Goal: Task Accomplishment & Management: Complete application form

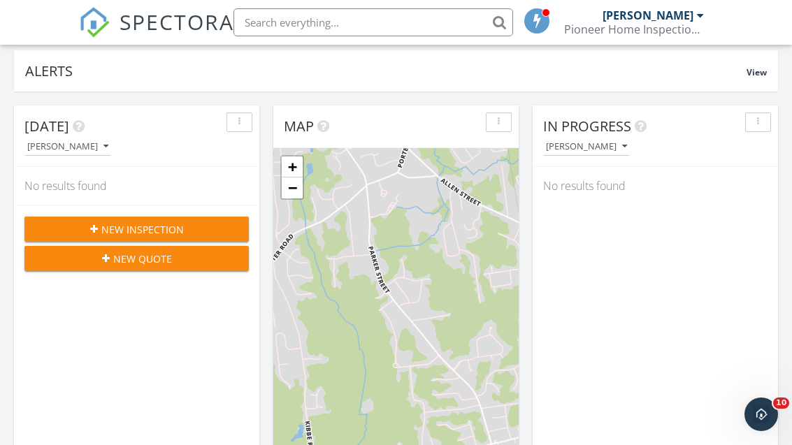
scroll to position [108, 0]
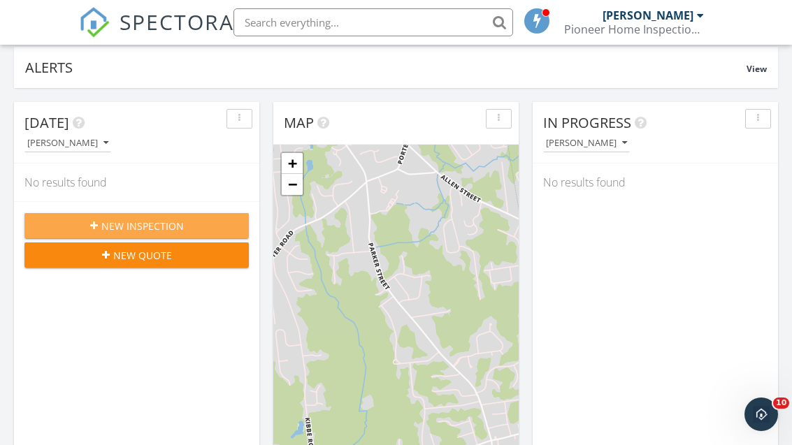
click at [76, 227] on div "New Inspection" at bounding box center [137, 226] width 202 height 15
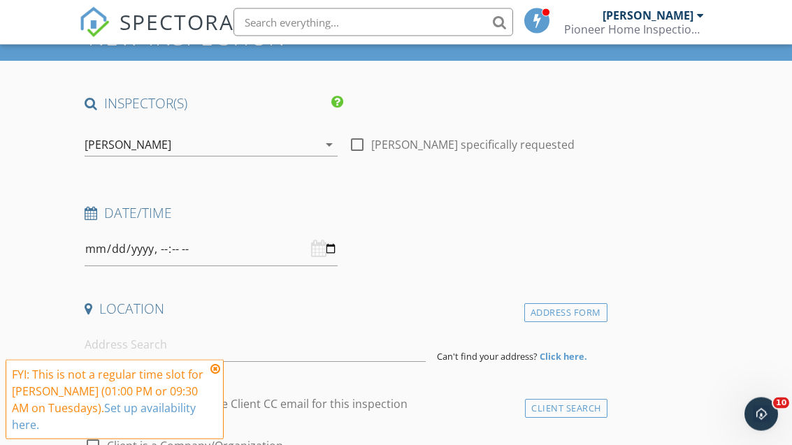
scroll to position [110, 0]
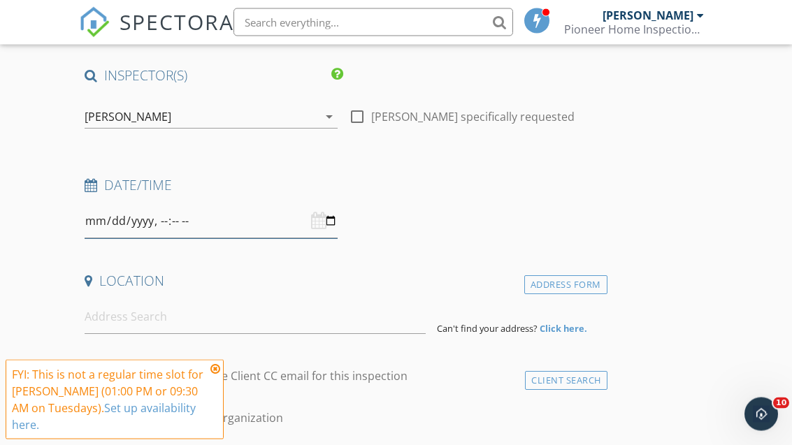
click at [176, 217] on input "datetime-local" at bounding box center [211, 222] width 253 height 34
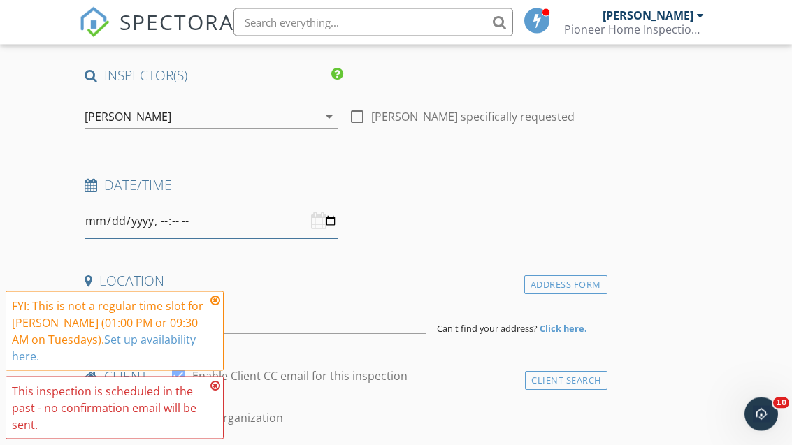
scroll to position [110, 0]
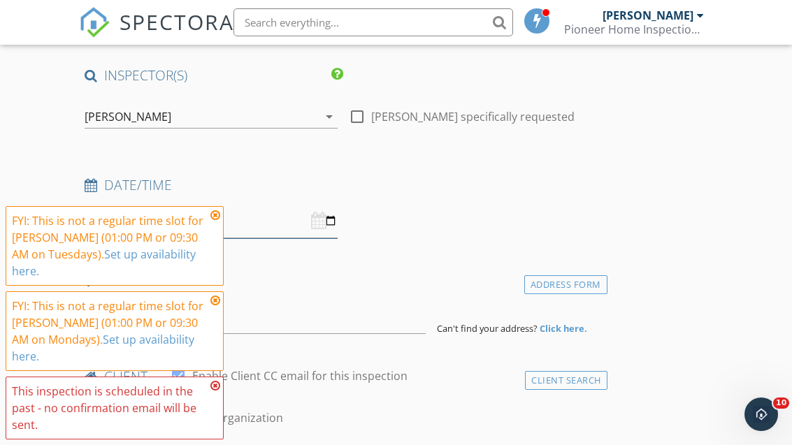
type input "2025-09-29T09:30"
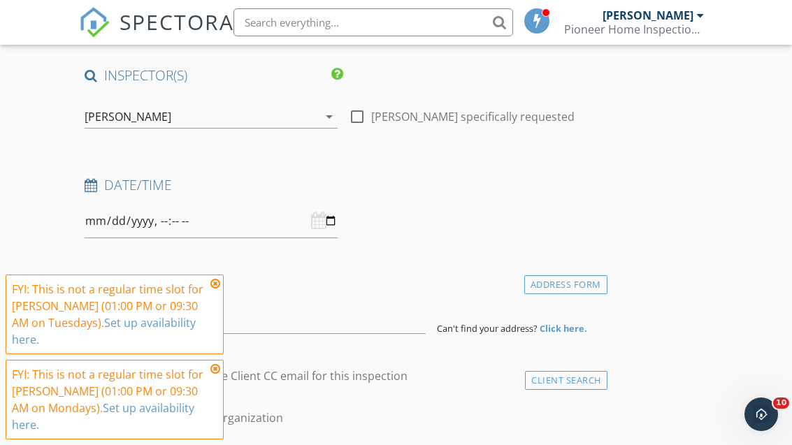
click at [190, 291] on div "Location" at bounding box center [343, 286] width 528 height 28
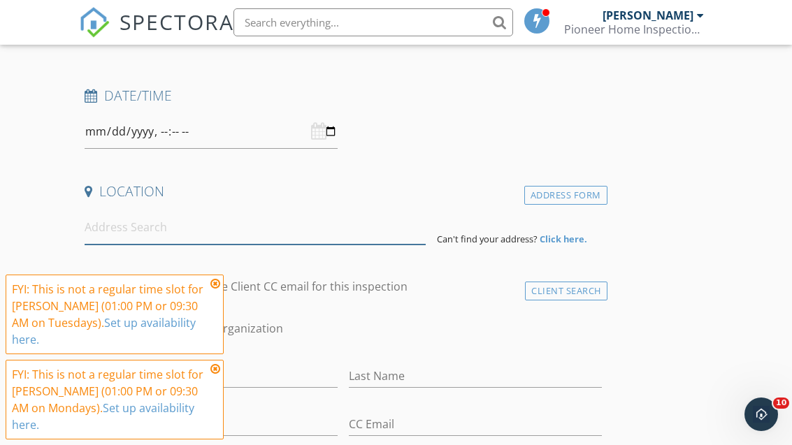
click at [117, 220] on input at bounding box center [255, 227] width 341 height 34
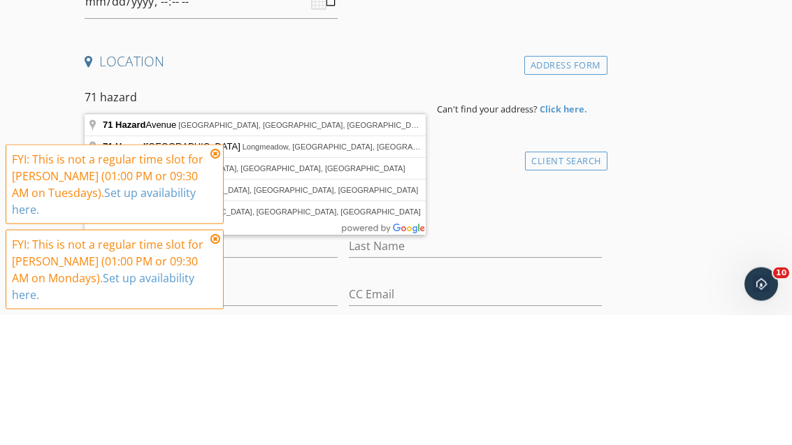
type input "71 Hazard Avenue, Enfield, CT, USA"
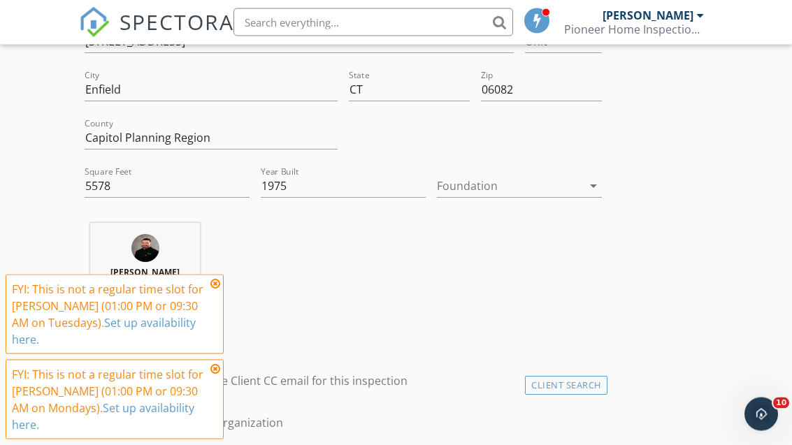
click at [458, 182] on div at bounding box center [509, 186] width 145 height 22
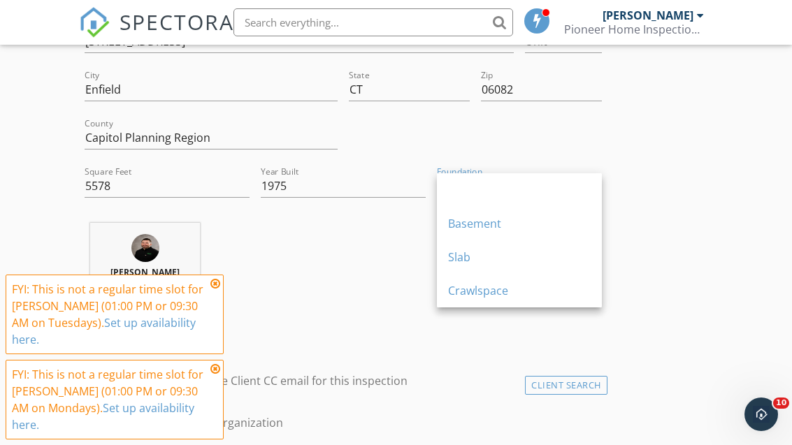
click at [456, 255] on div "Slab" at bounding box center [519, 257] width 143 height 17
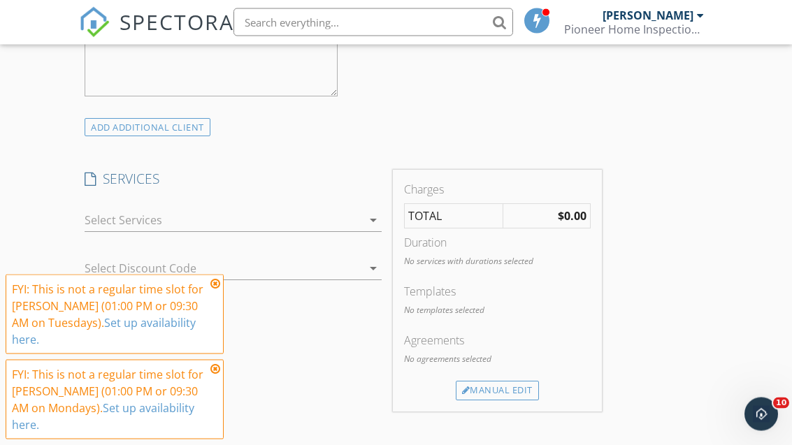
click at [113, 220] on div at bounding box center [223, 221] width 277 height 22
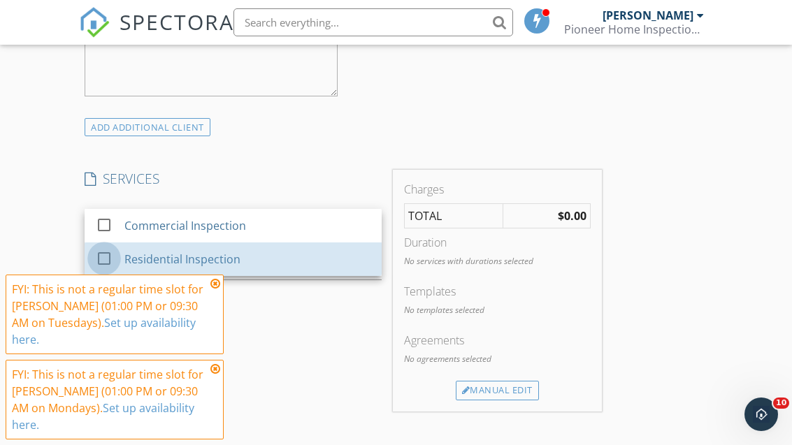
click at [112, 253] on div at bounding box center [104, 259] width 24 height 24
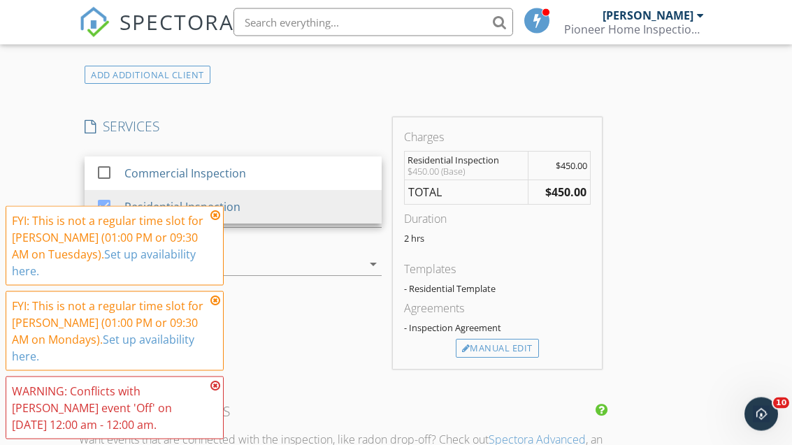
scroll to position [1089, 0]
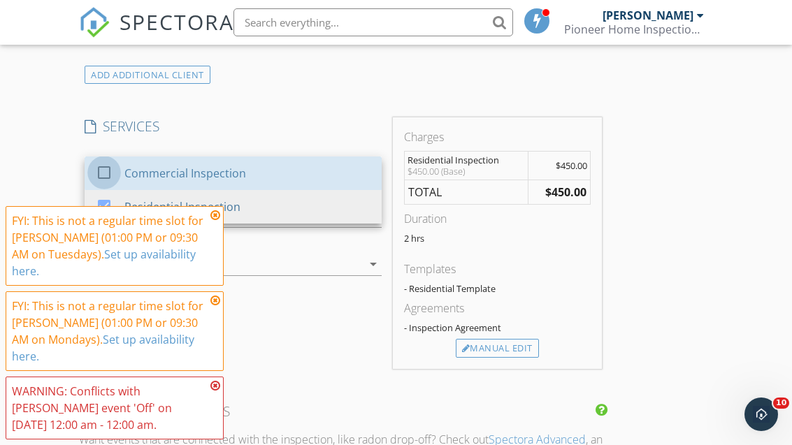
click at [103, 163] on div at bounding box center [104, 173] width 24 height 24
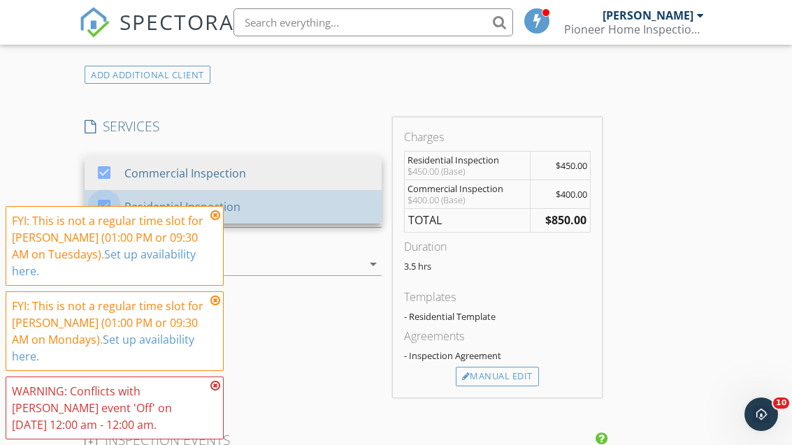
click at [107, 201] on div at bounding box center [104, 206] width 24 height 24
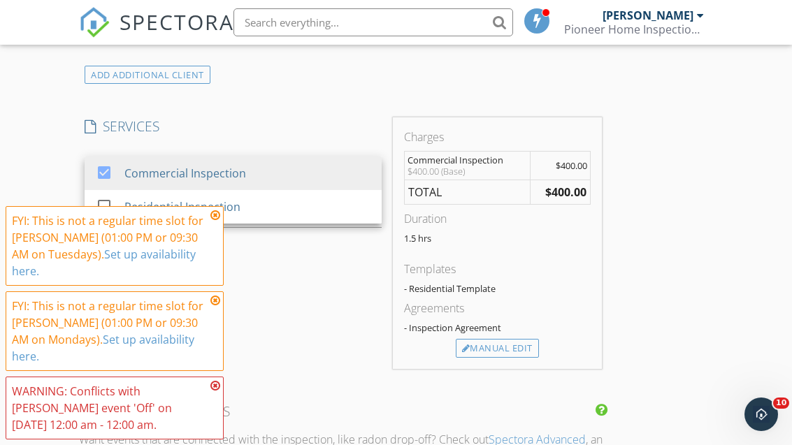
click at [215, 248] on div "SERVICES check_box Commercial Inspection check_box_outline_blank Residential In…" at bounding box center [233, 243] width 308 height 252
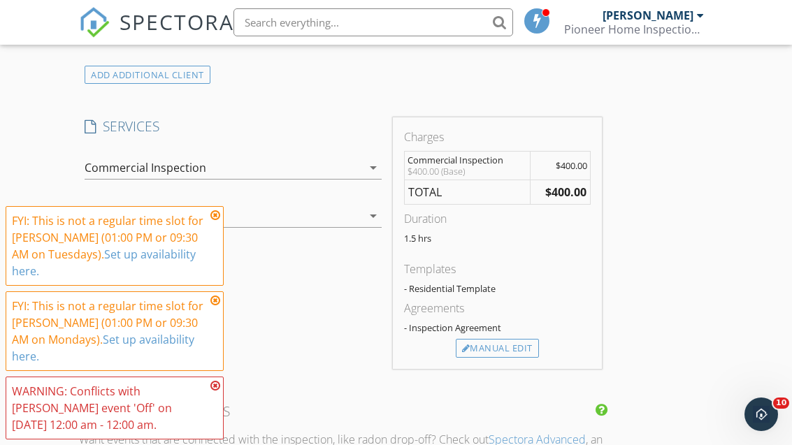
click at [212, 221] on icon at bounding box center [215, 215] width 10 height 11
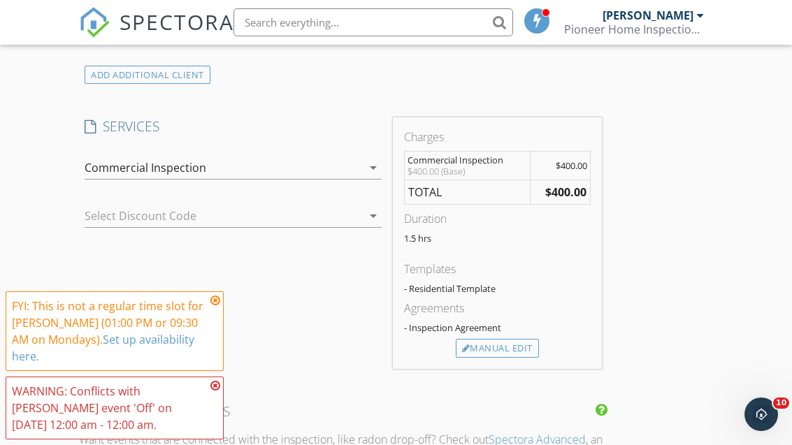
click at [212, 306] on icon at bounding box center [215, 300] width 10 height 11
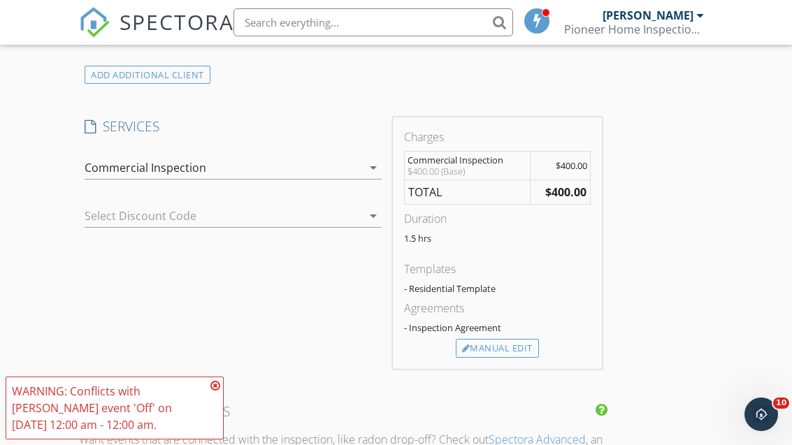
click at [212, 391] on icon at bounding box center [215, 385] width 10 height 11
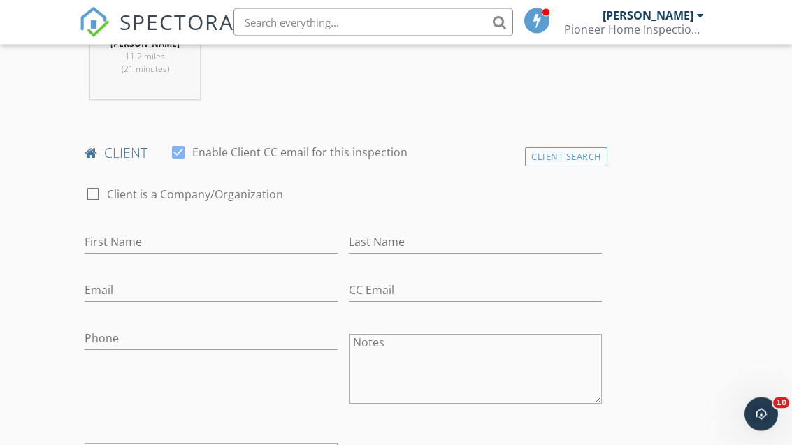
scroll to position [599, 0]
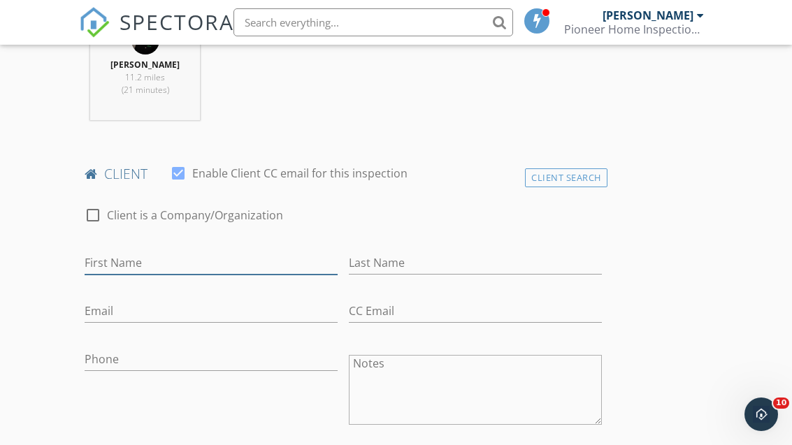
click at [107, 260] on input "First Name" at bounding box center [211, 263] width 253 height 23
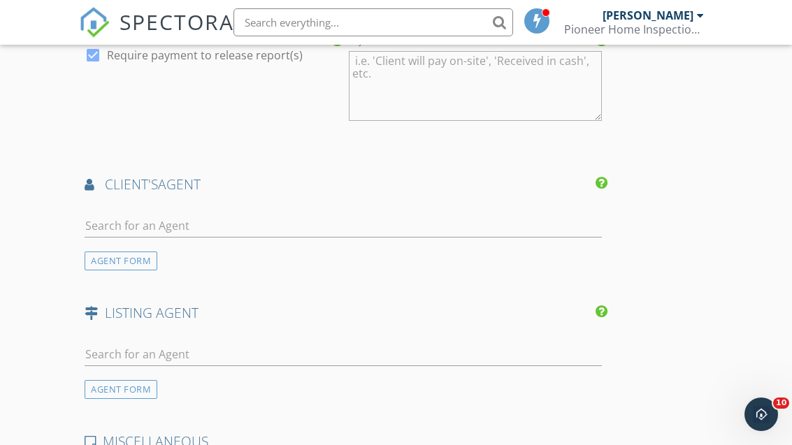
scroll to position [1594, 0]
type input "Jackie"
click at [115, 215] on input "text" at bounding box center [343, 226] width 517 height 23
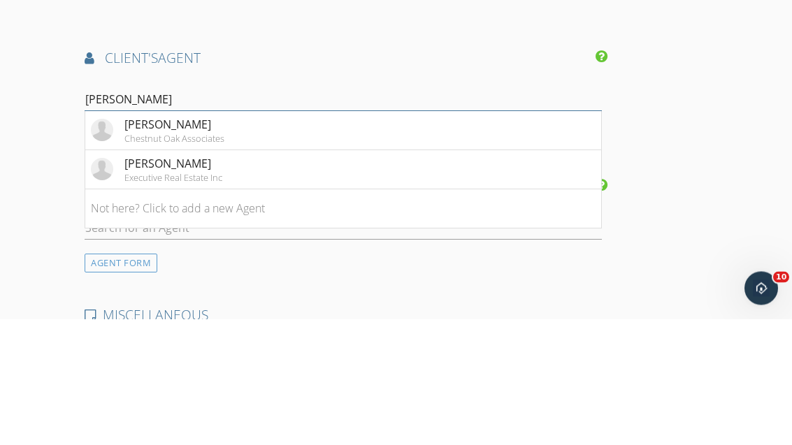
type input "J"
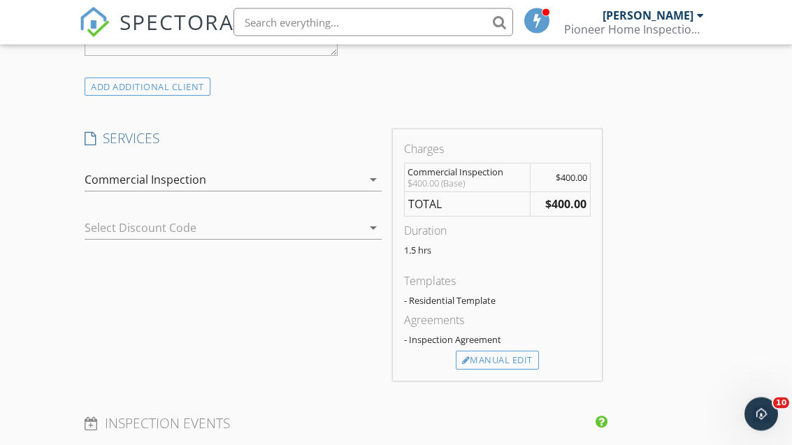
scroll to position [1077, 0]
click at [482, 358] on div "Manual Edit" at bounding box center [497, 361] width 83 height 20
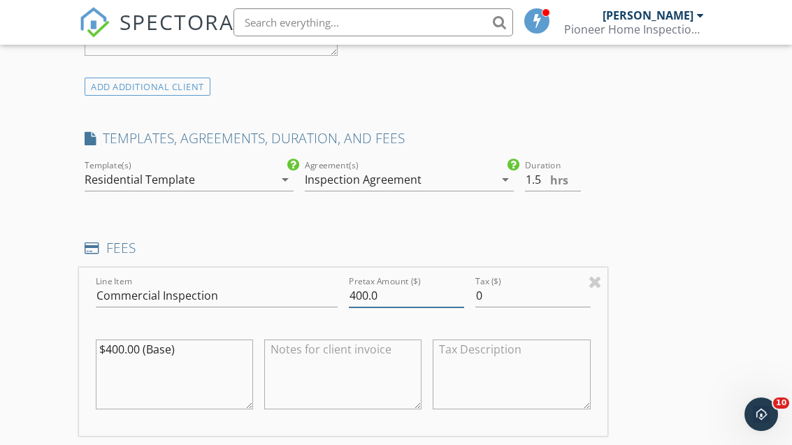
click at [394, 294] on input "400.0" at bounding box center [406, 295] width 115 height 23
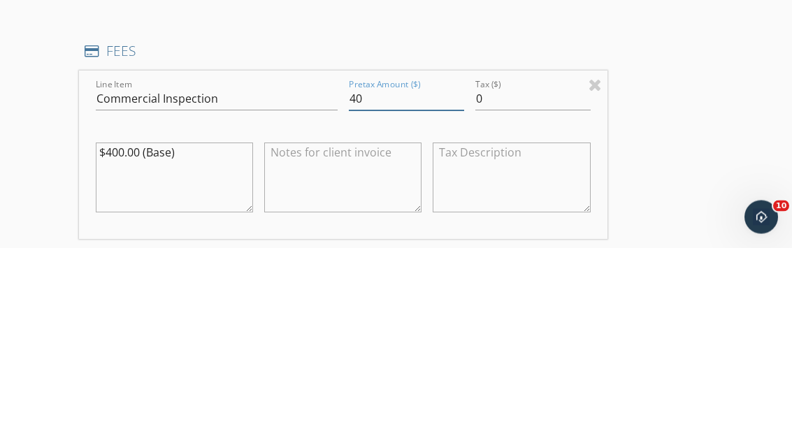
type input "4"
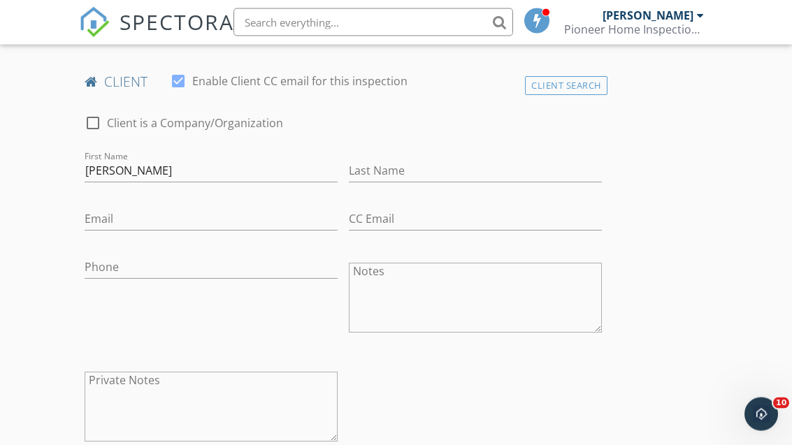
scroll to position [596, 0]
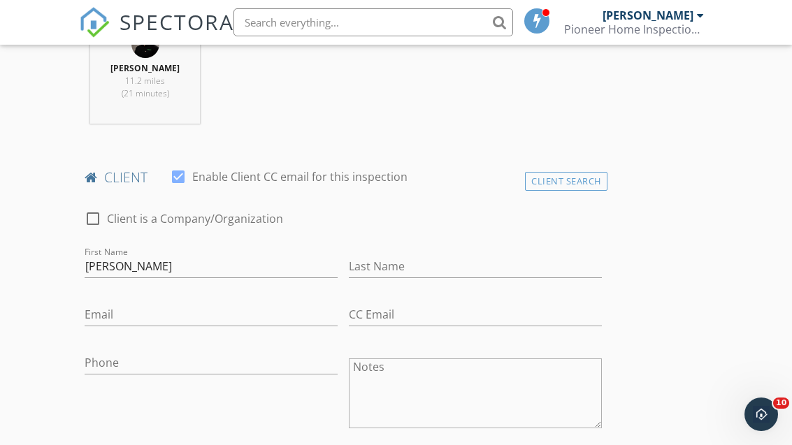
type input "950"
click at [369, 260] on input "Last Name" at bounding box center [475, 266] width 253 height 23
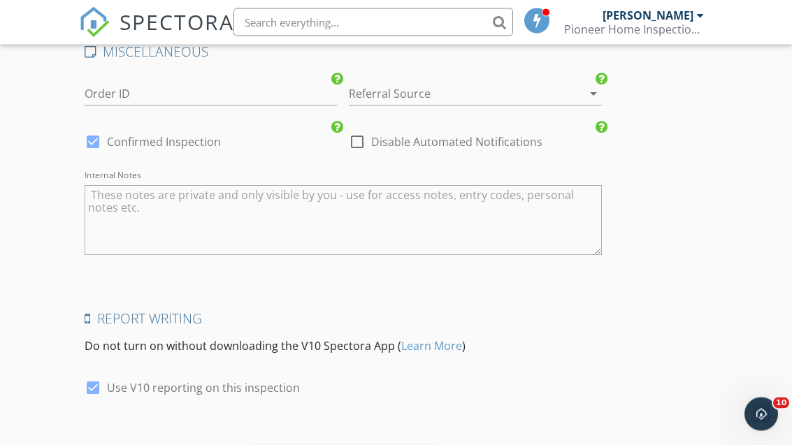
scroll to position [2158, 0]
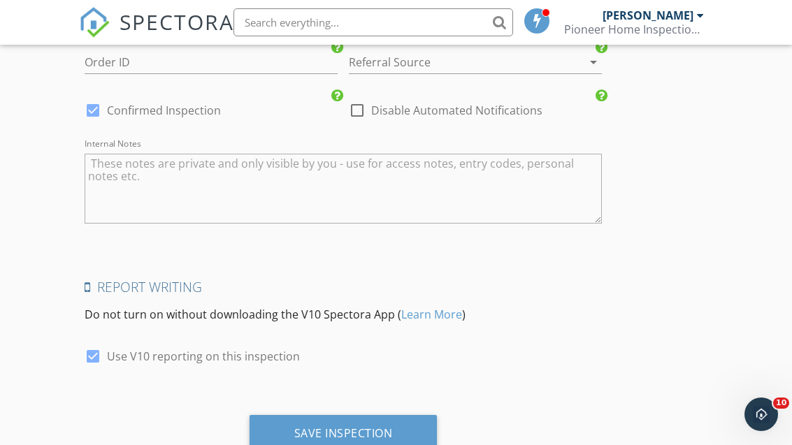
type input "Sarkis"
click at [287, 423] on div "Save Inspection" at bounding box center [344, 434] width 188 height 38
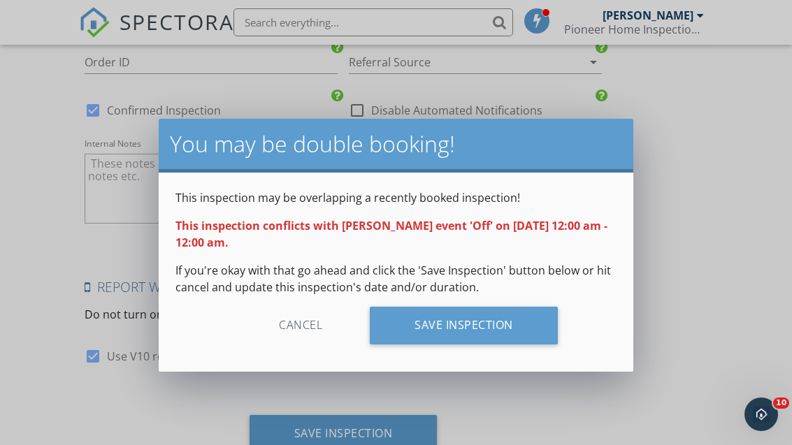
click at [494, 325] on div "Save Inspection" at bounding box center [464, 326] width 188 height 38
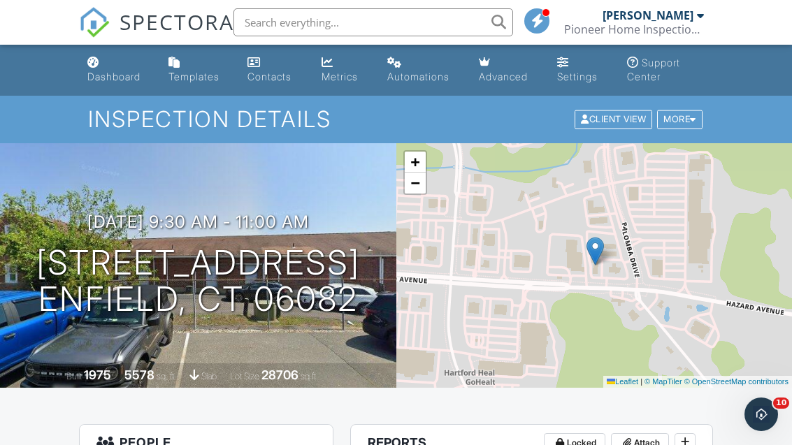
click at [114, 78] on div "Dashboard" at bounding box center [113, 77] width 53 height 12
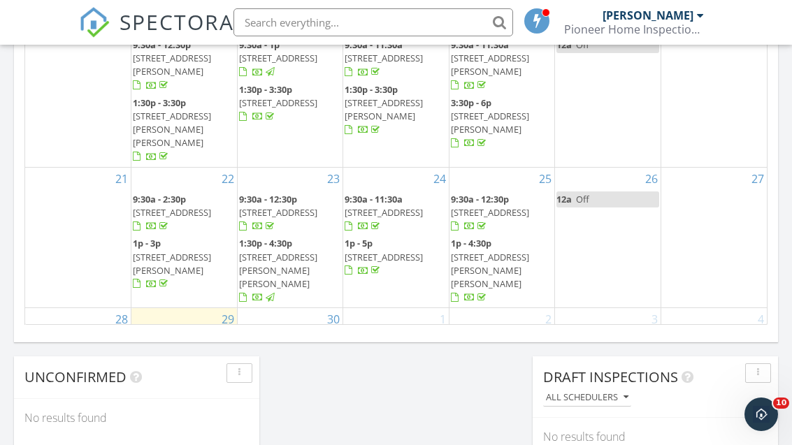
scroll to position [75, 0]
click at [477, 347] on span "21 Nora Ln, Ludlow 01056" at bounding box center [490, 366] width 78 height 39
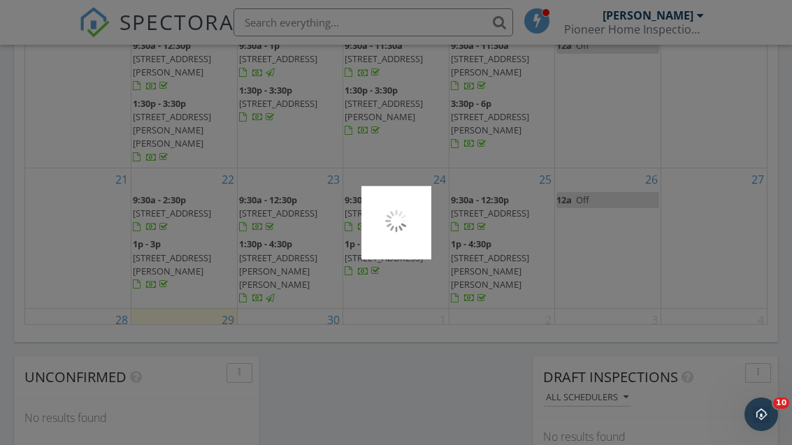
scroll to position [1016, 0]
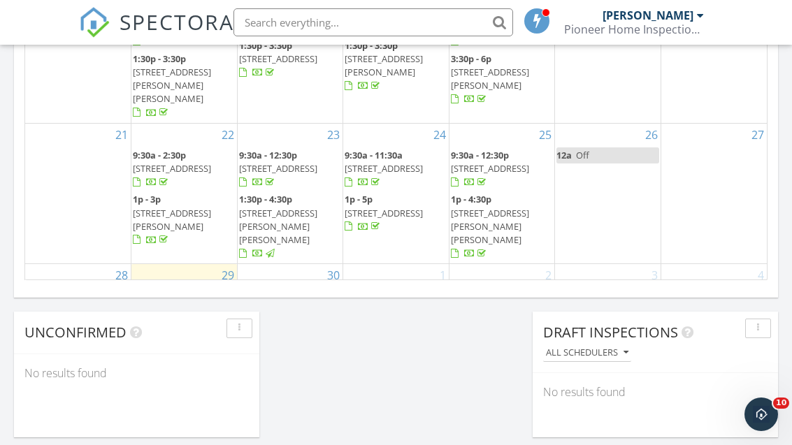
click at [477, 264] on div "2 9:30a - 11:30a 21 Nora Ln, Ludlow 01056" at bounding box center [502, 307] width 106 height 86
click at [473, 264] on div "2" at bounding box center [502, 275] width 106 height 22
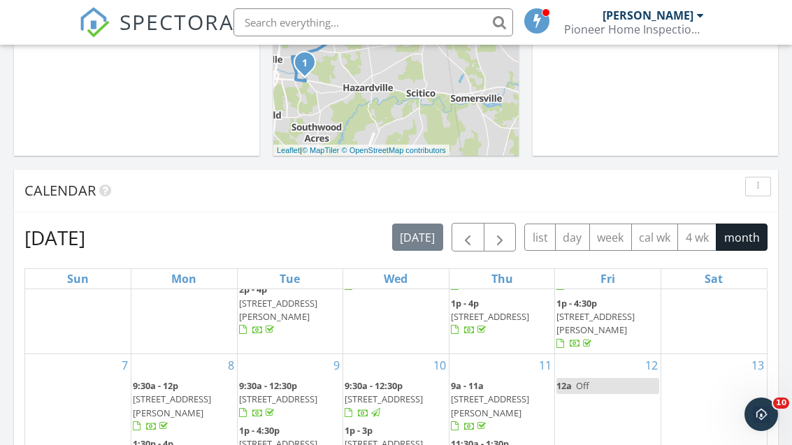
scroll to position [459, 0]
click at [497, 232] on span "button" at bounding box center [499, 238] width 17 height 17
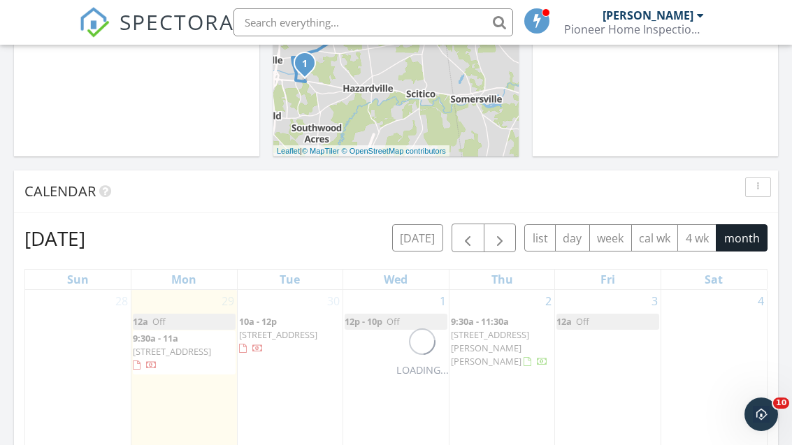
scroll to position [0, 0]
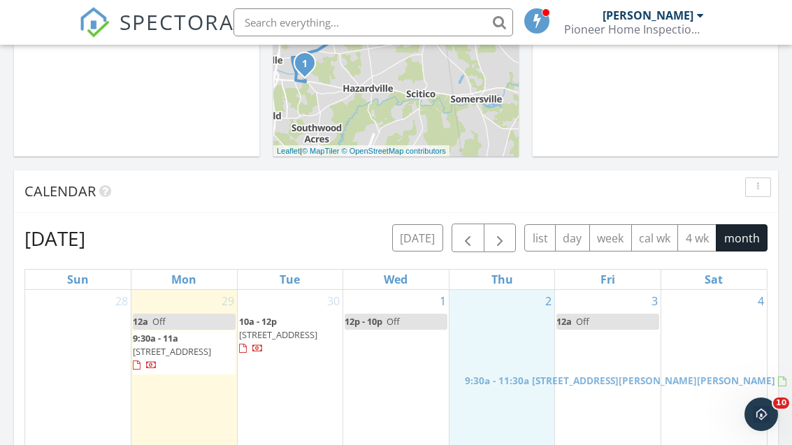
click at [465, 396] on link "9:30a - 11:30a 21 Nora Ln, Ludlow 01056" at bounding box center [516, 381] width 103 height 30
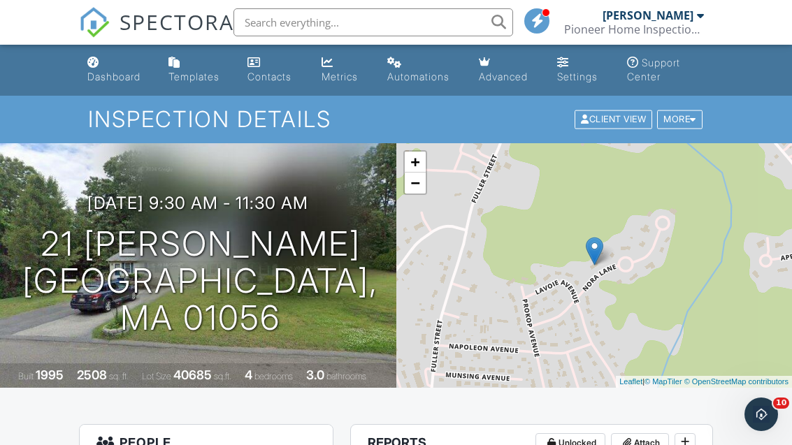
click at [101, 69] on link "Dashboard" at bounding box center [117, 70] width 70 height 40
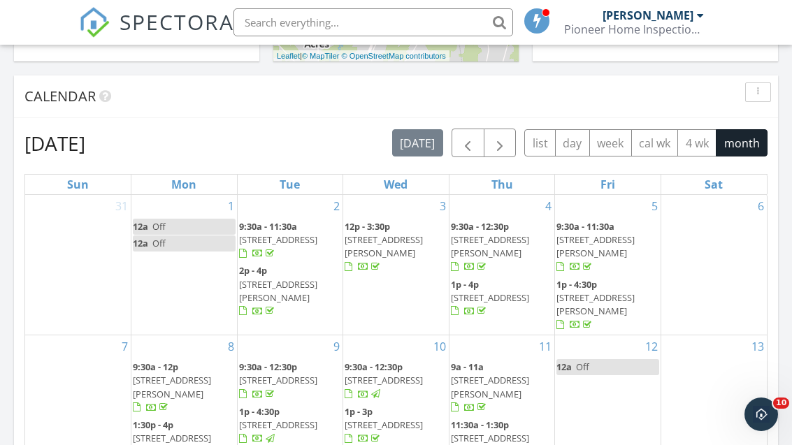
scroll to position [536, 0]
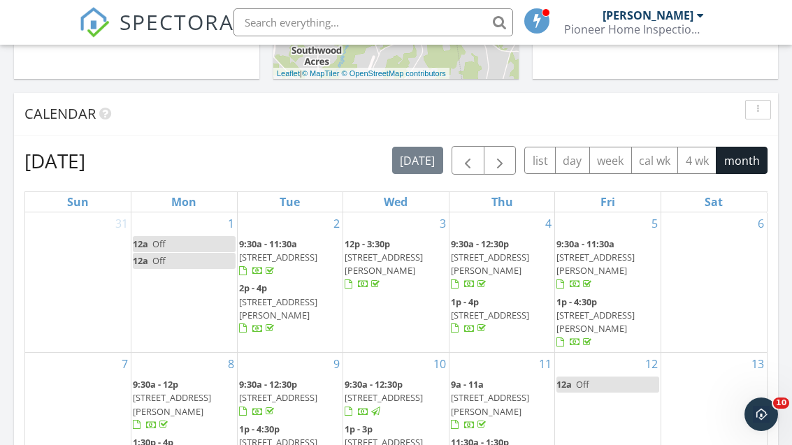
click at [497, 161] on span "button" at bounding box center [499, 160] width 17 height 17
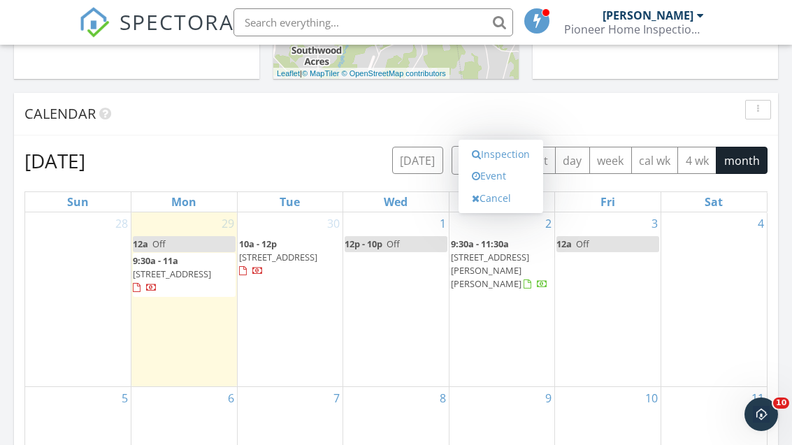
click at [487, 175] on link "Event" at bounding box center [501, 176] width 72 height 22
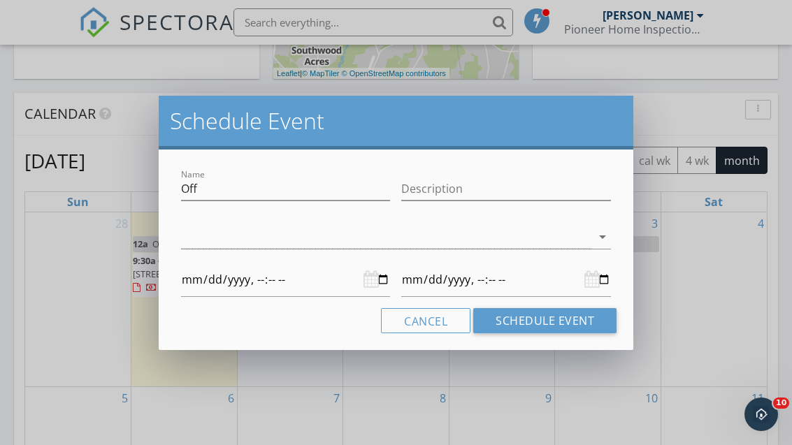
click at [201, 241] on div at bounding box center [386, 237] width 411 height 23
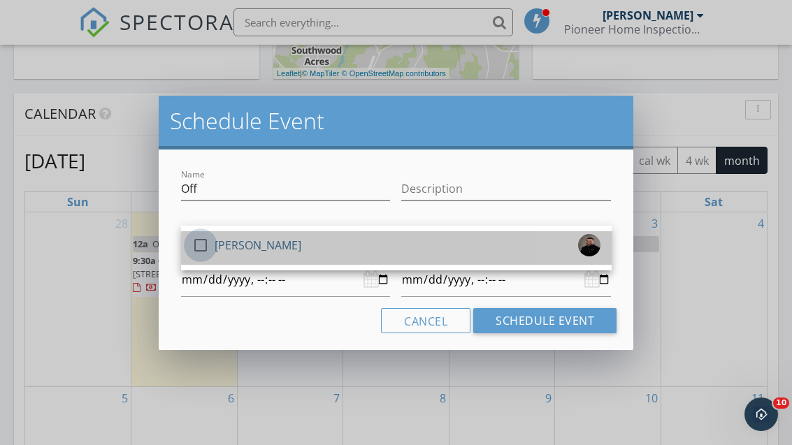
click at [194, 246] on div at bounding box center [201, 245] width 24 height 24
type input "[DATE]T00:00"
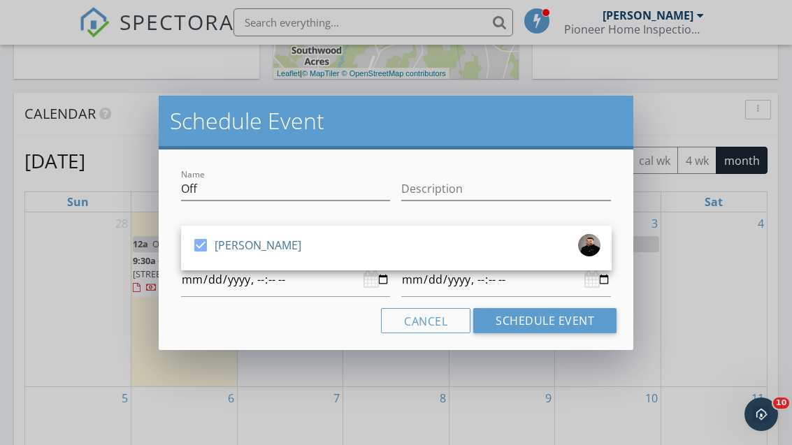
click at [505, 318] on button "Schedule Event" at bounding box center [544, 320] width 143 height 25
